Goal: Task Accomplishment & Management: Manage account settings

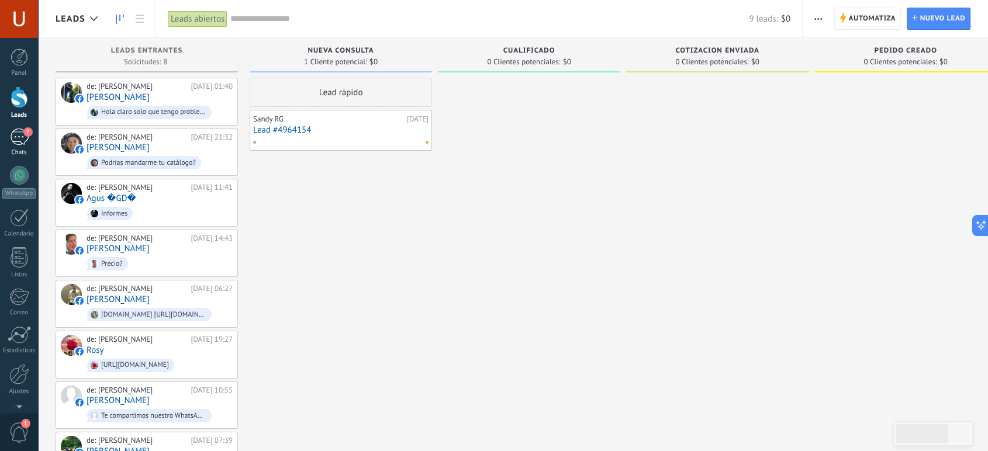
click at [18, 144] on div "7" at bounding box center [19, 137] width 19 height 17
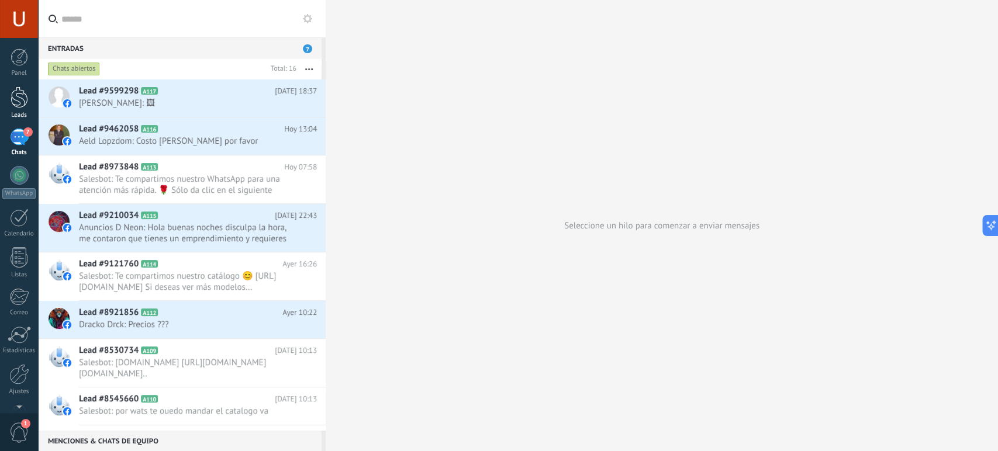
click at [20, 108] on link "Leads" at bounding box center [19, 103] width 38 height 33
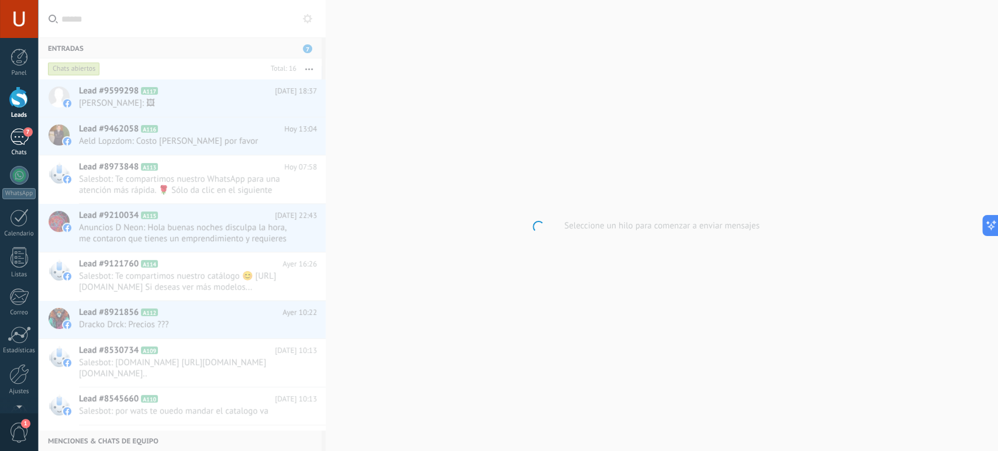
click at [21, 142] on div "7" at bounding box center [19, 137] width 19 height 17
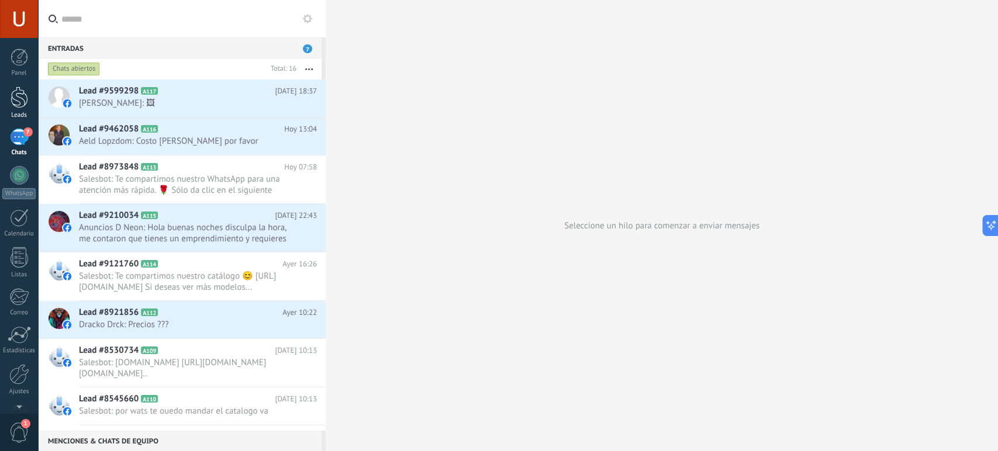
click at [17, 106] on div at bounding box center [20, 98] width 18 height 22
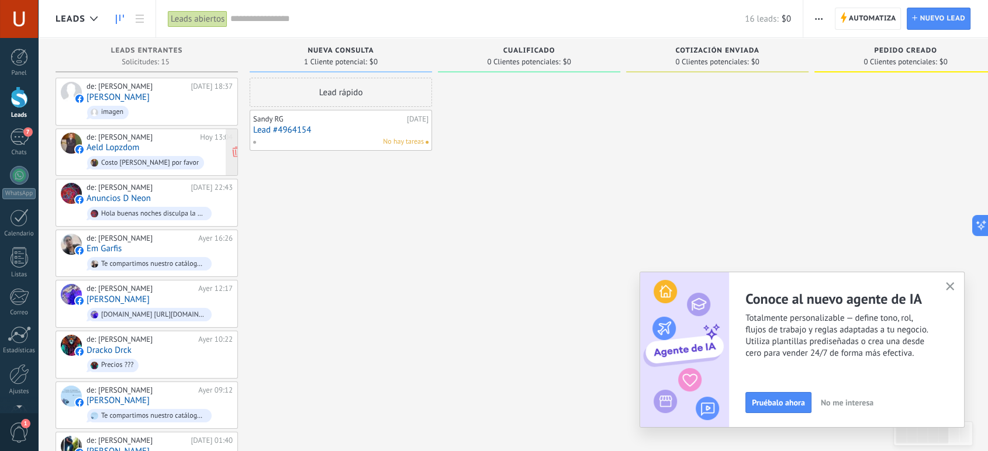
click at [161, 133] on div "de: [PERSON_NAME]" at bounding box center [141, 137] width 109 height 9
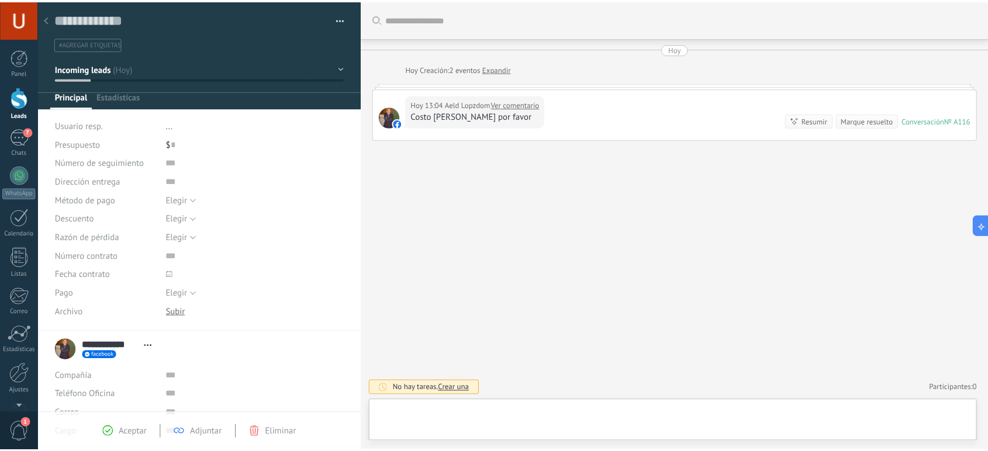
scroll to position [18, 0]
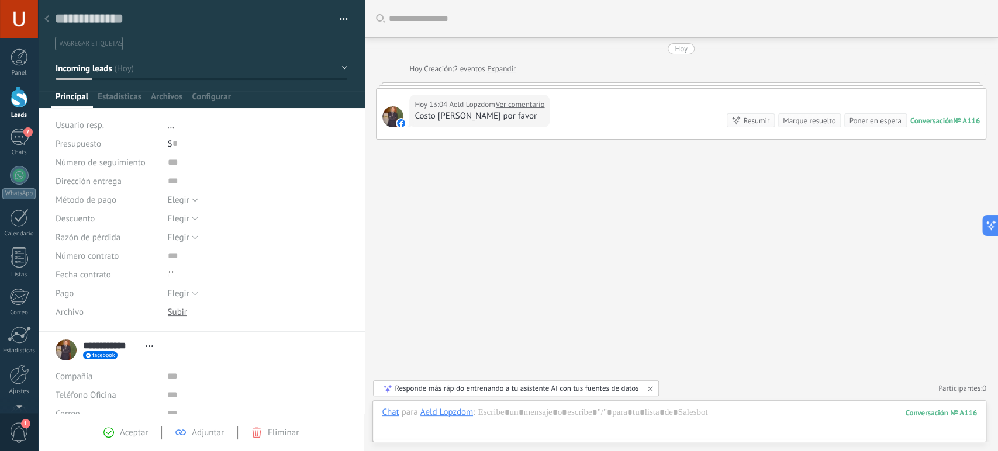
click at [49, 20] on div at bounding box center [47, 19] width 16 height 23
